Goal: Check status: Check status

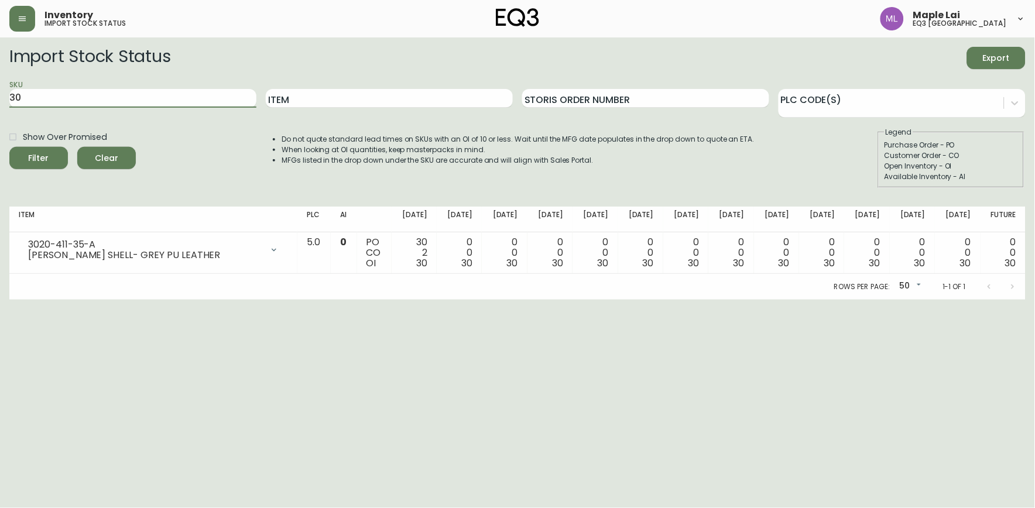
type input "3"
click at [9, 147] on button "Filter" at bounding box center [38, 158] width 59 height 22
type input "3"
paste input "3020-986-16-A"
type input "3020-986-16-A"
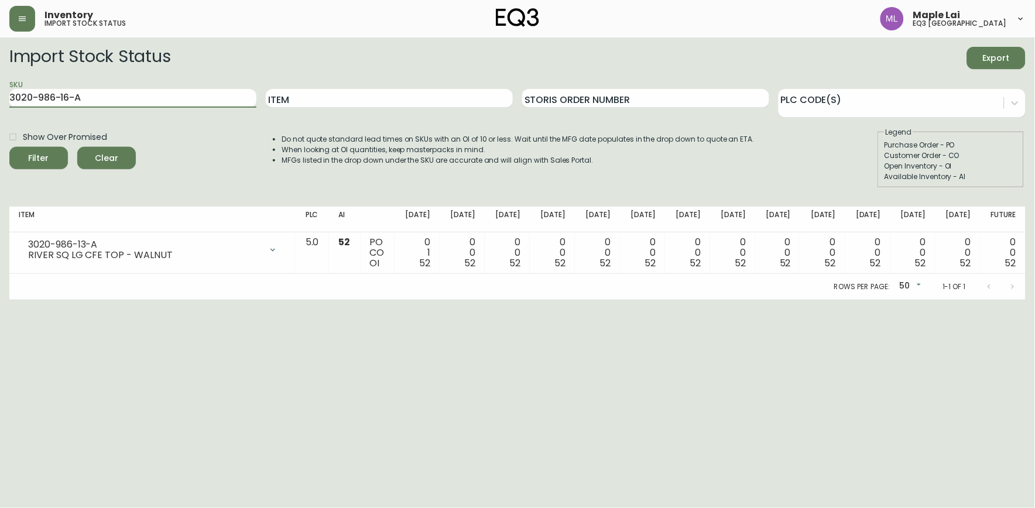
click at [9, 147] on button "Filter" at bounding box center [38, 158] width 59 height 22
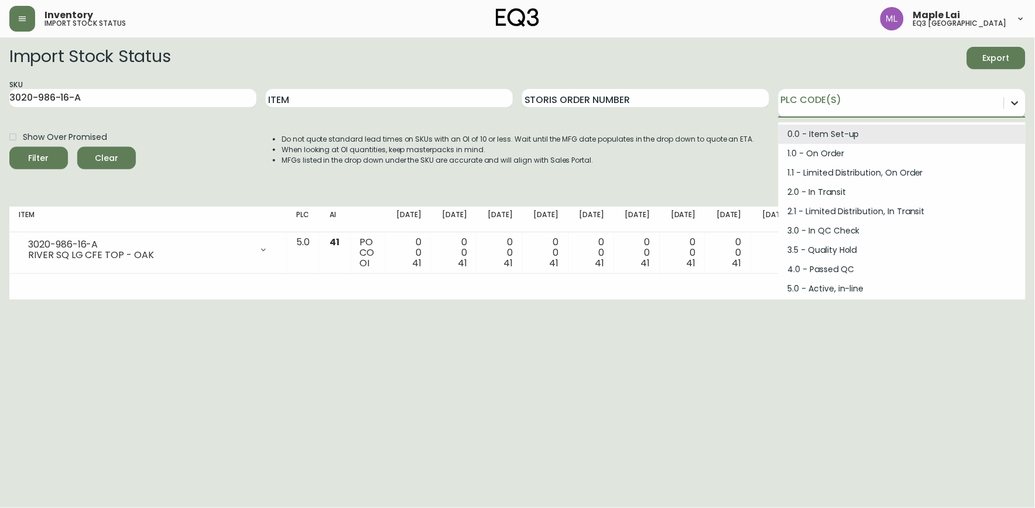
click at [1014, 104] on icon at bounding box center [1015, 103] width 12 height 12
